Goal: Information Seeking & Learning: Understand process/instructions

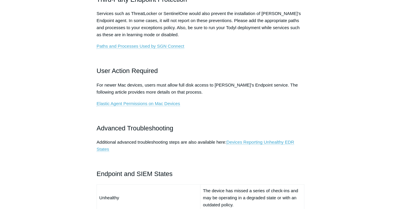
scroll to position [353, 0]
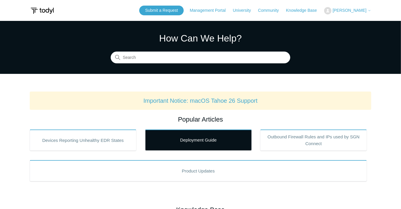
scroll to position [118, 0]
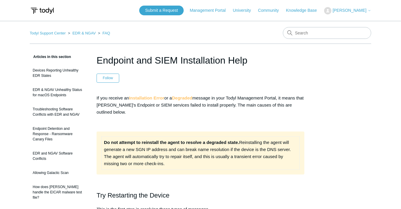
scroll to position [59, 0]
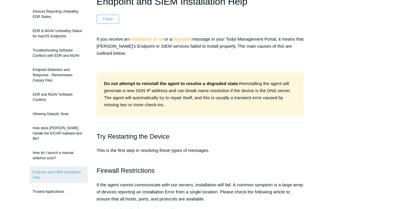
click at [189, 38] on strong "Degraded" at bounding box center [182, 38] width 20 height 5
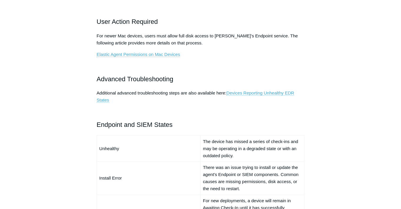
scroll to position [353, 0]
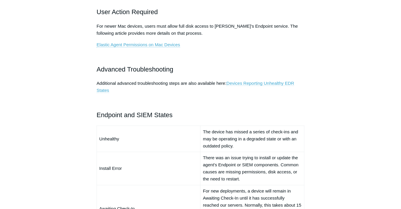
click at [264, 84] on link "Devices Reporting Unhealthy EDR States" at bounding box center [194, 87] width 197 height 12
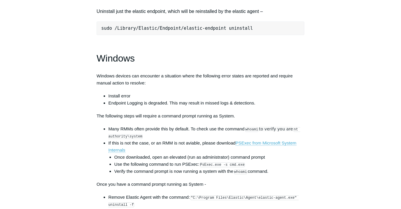
scroll to position [853, 0]
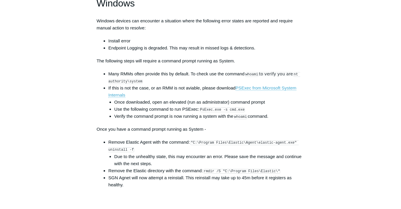
click at [154, 89] on li "If this is not the case, or an RMM is not aviable, please download PSExec from …" at bounding box center [206, 101] width 196 height 35
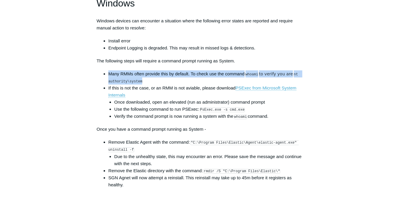
drag, startPoint x: 109, startPoint y: 78, endPoint x: 144, endPoint y: 86, distance: 36.1
click at [144, 84] on li "Many RMMs often provide this by default. To check use the command whoami to ver…" at bounding box center [206, 77] width 196 height 14
click at [217, 77] on li "Many RMMs often provide this by default. To check use the command whoami to ver…" at bounding box center [206, 77] width 196 height 14
